Goal: Task Accomplishment & Management: Manage account settings

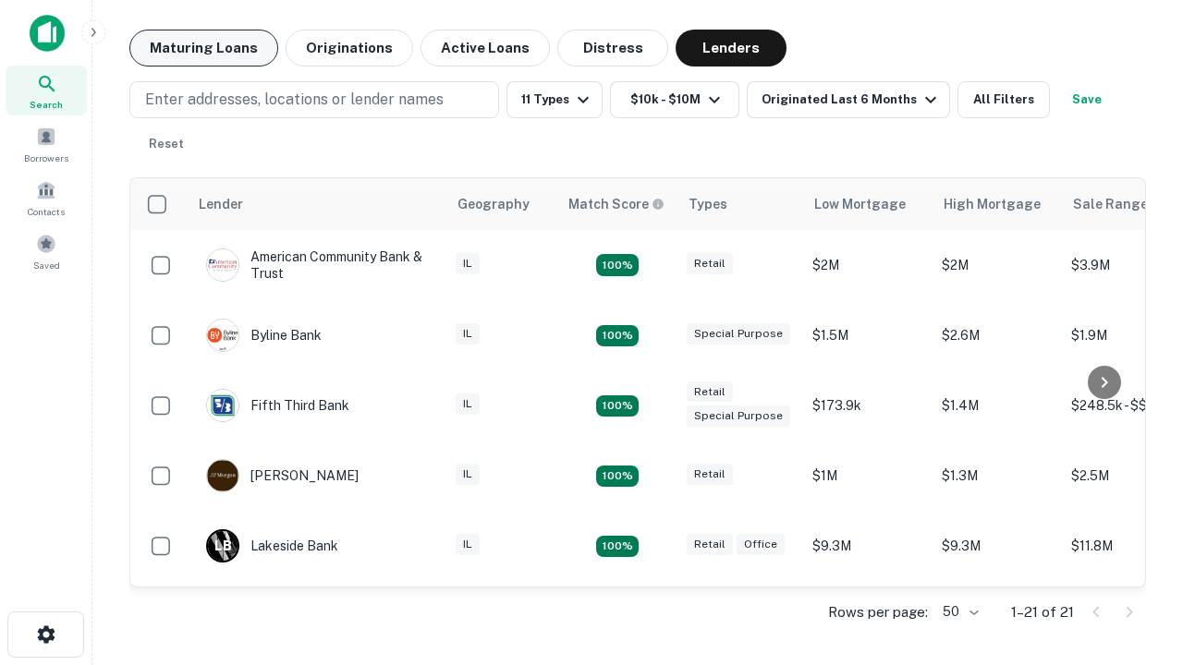
click at [203, 48] on button "Maturing Loans" at bounding box center [203, 48] width 149 height 37
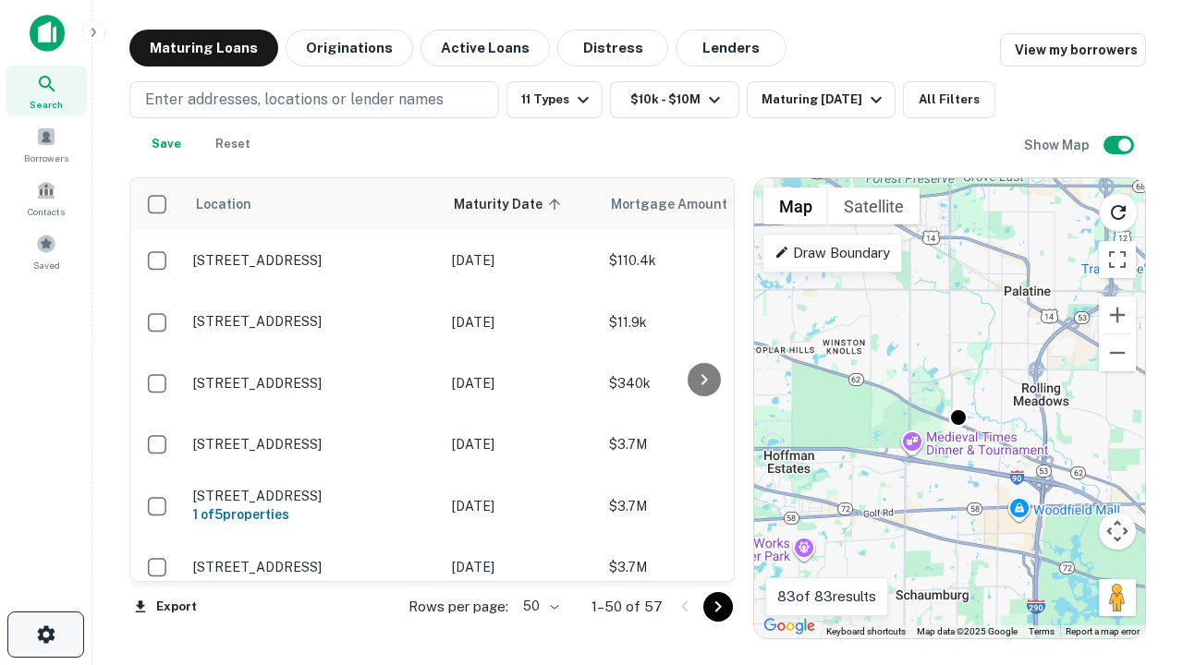
click at [45, 635] on icon "button" at bounding box center [46, 635] width 22 height 22
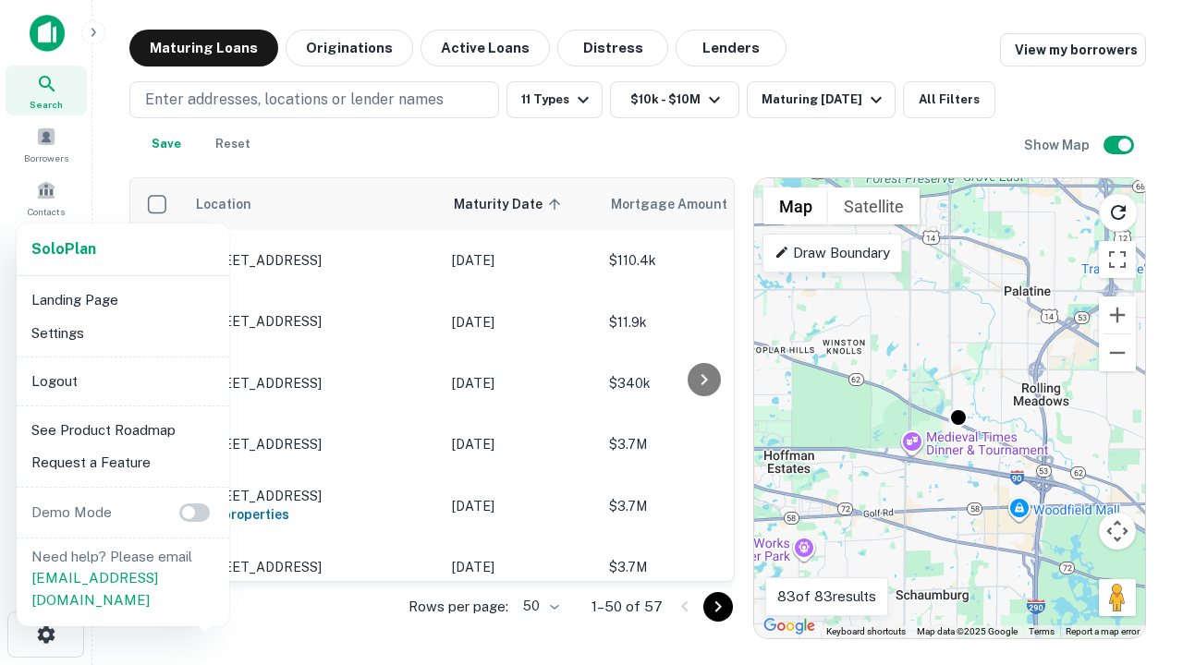
click at [122, 381] on li "Logout" at bounding box center [123, 381] width 198 height 33
